Goal: Information Seeking & Learning: Learn about a topic

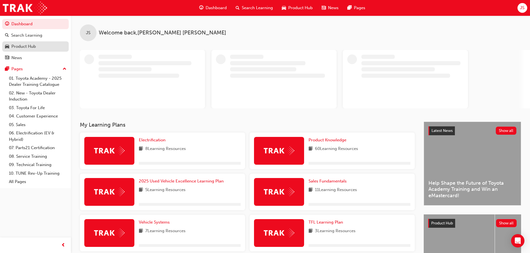
click at [40, 50] on link "Product Hub" at bounding box center [35, 46] width 66 height 10
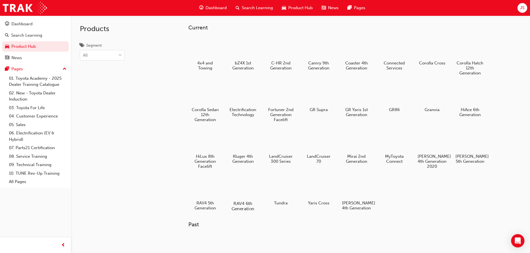
click at [243, 188] on div at bounding box center [242, 188] width 31 height 22
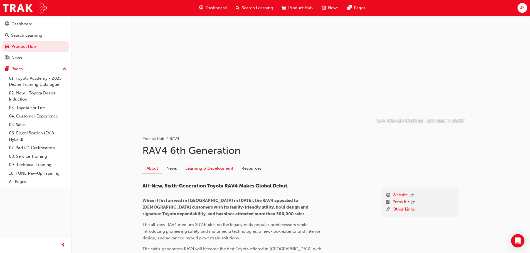
click at [211, 167] on link "Learning & Development" at bounding box center [209, 168] width 56 height 11
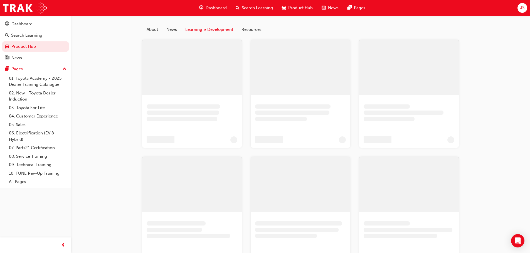
scroll to position [41, 0]
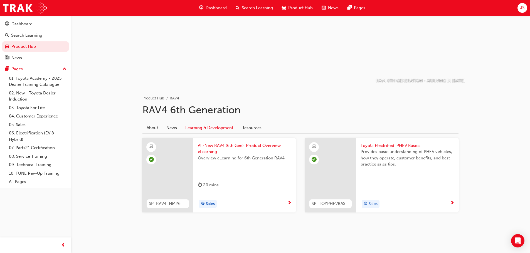
click at [248, 161] on span "Overview eLearning for 6th Generation RAV4" at bounding box center [245, 158] width 94 height 6
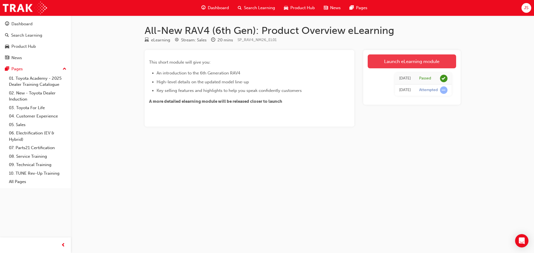
click at [423, 62] on link "Launch eLearning module" at bounding box center [412, 62] width 88 height 14
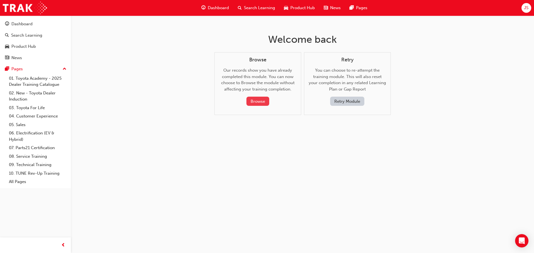
click at [256, 100] on button "Browse" at bounding box center [258, 101] width 23 height 9
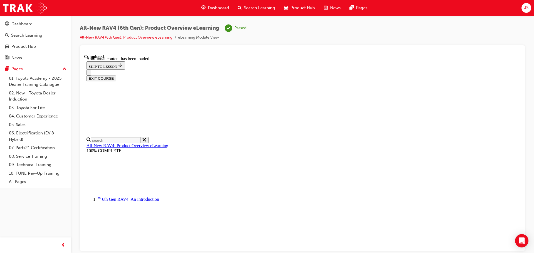
scroll to position [548, 0]
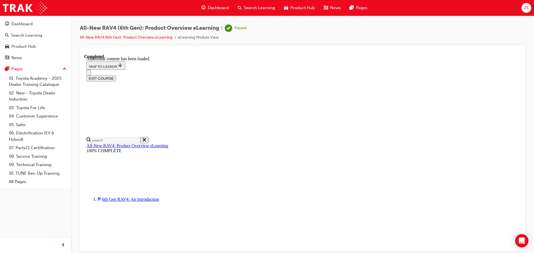
scroll to position [186, 0]
